Goal: Task Accomplishment & Management: Use online tool/utility

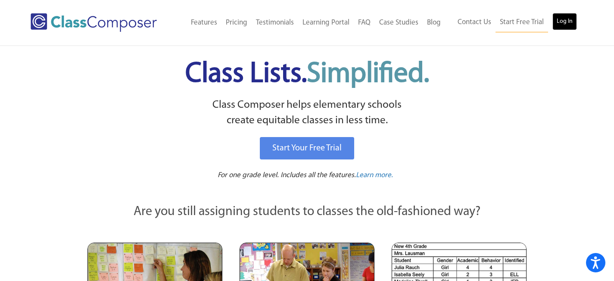
click at [571, 24] on link "Log In" at bounding box center [565, 21] width 25 height 17
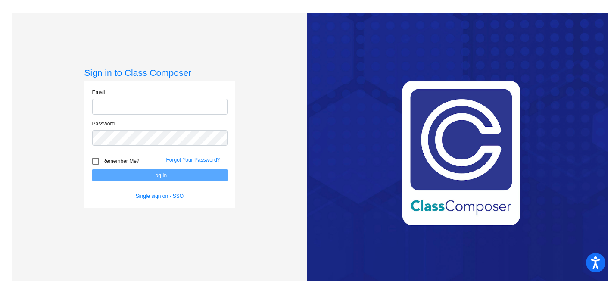
type input "[EMAIL_ADDRESS][DOMAIN_NAME]"
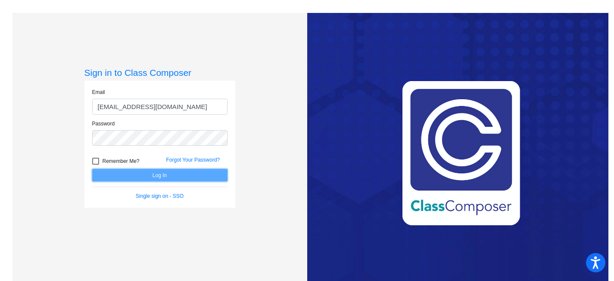
click at [168, 174] on button "Log In" at bounding box center [159, 175] width 135 height 13
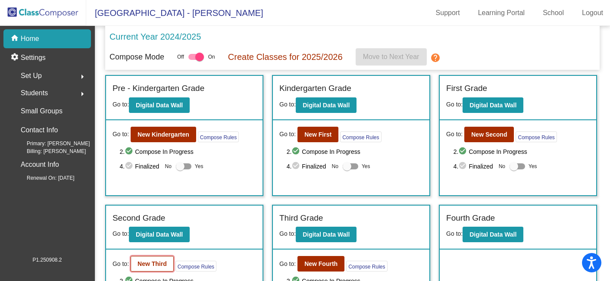
click at [156, 264] on b "New Third" at bounding box center [152, 263] width 29 height 7
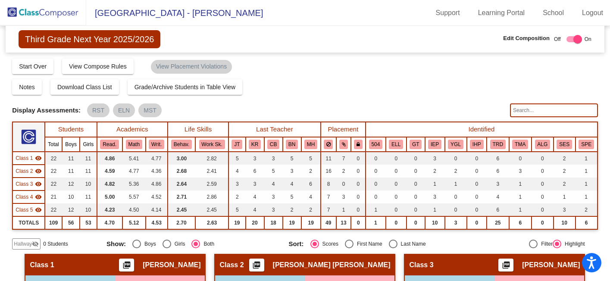
click at [366, 81] on div "Notes Download Class List Import Students Grade/Archive Students in Table View …" at bounding box center [304, 87] width 585 height 16
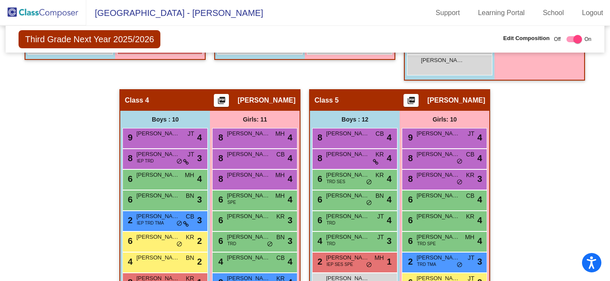
scroll to position [448, 0]
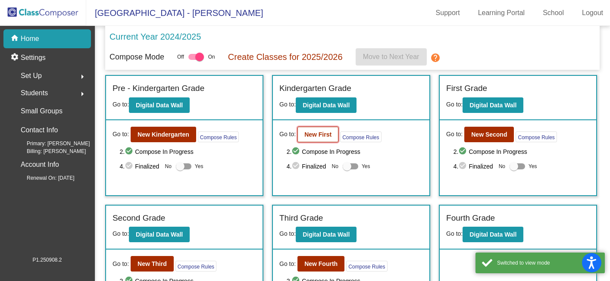
click at [322, 133] on b "New First" at bounding box center [317, 134] width 27 height 7
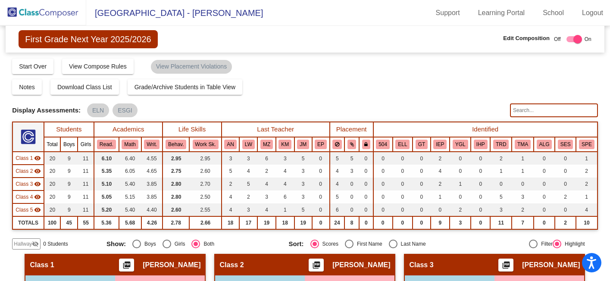
click at [601, 181] on mat-sidenav-content "First Grade Next Year 2025/2026 Edit Composition Off On Incoming Digital Data W…" at bounding box center [305, 153] width 610 height 255
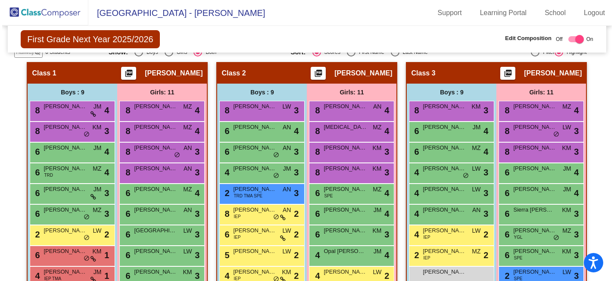
scroll to position [190, 0]
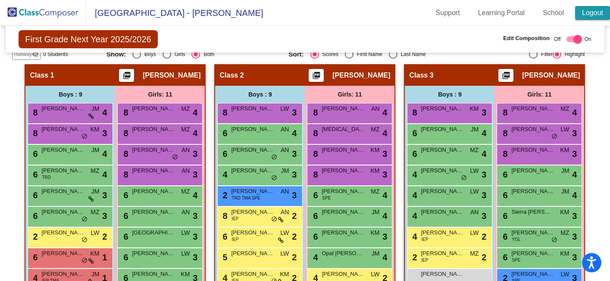
click at [589, 11] on link "Logout" at bounding box center [592, 13] width 35 height 14
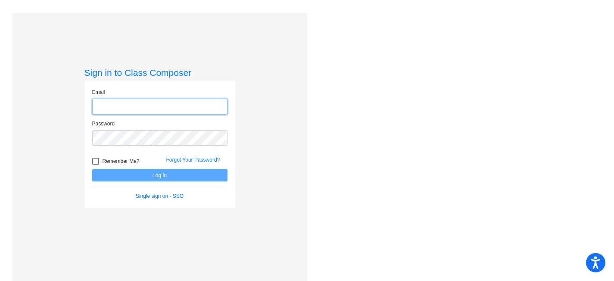
type input "mhesch@isd186.org"
